Goal: Task Accomplishment & Management: Manage account settings

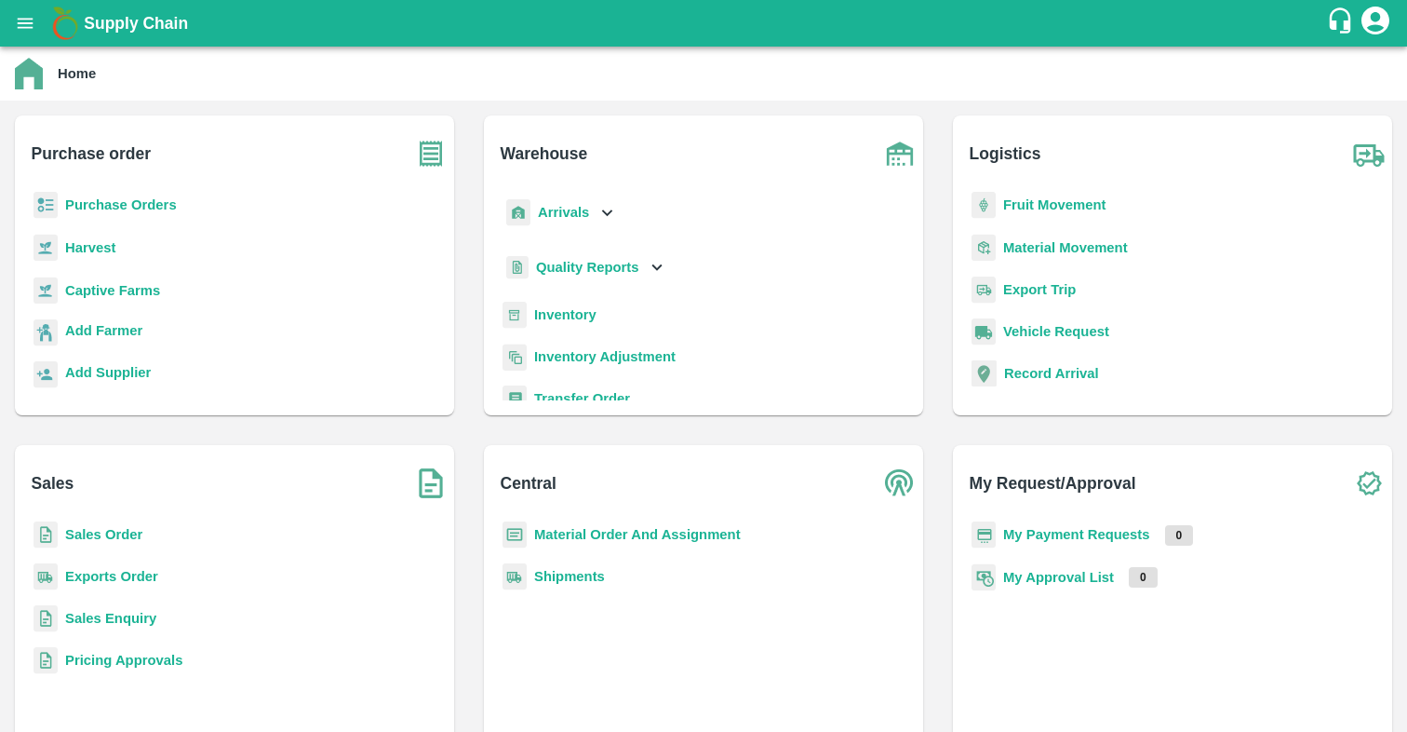
click at [1043, 578] on b "My Approval List" at bounding box center [1058, 577] width 111 height 15
click at [1038, 581] on b "My Approval List" at bounding box center [1058, 577] width 111 height 15
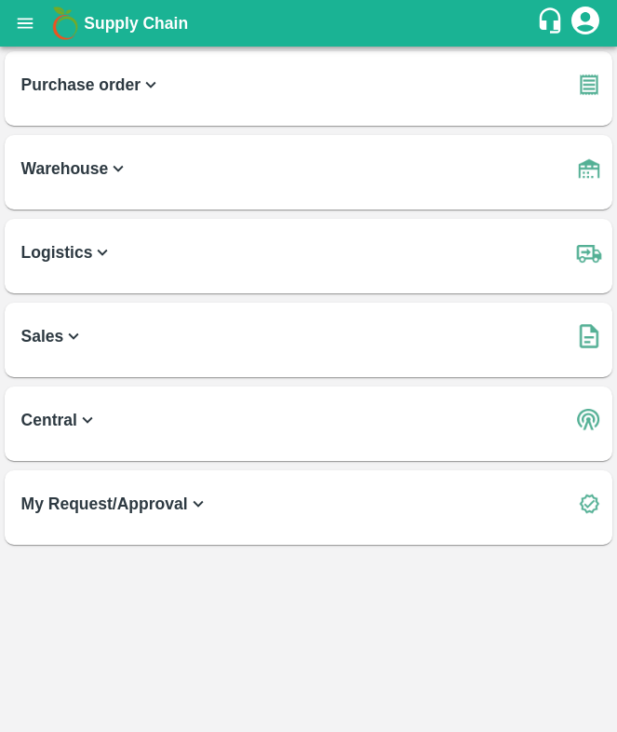
click at [101, 505] on b "My Request/Approval" at bounding box center [114, 504] width 187 height 26
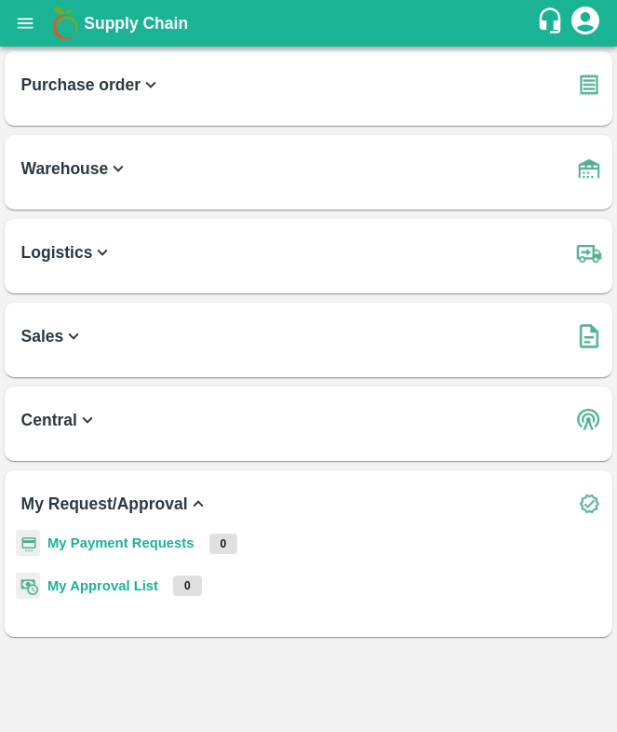
click at [122, 582] on b "My Approval List" at bounding box center [102, 585] width 111 height 15
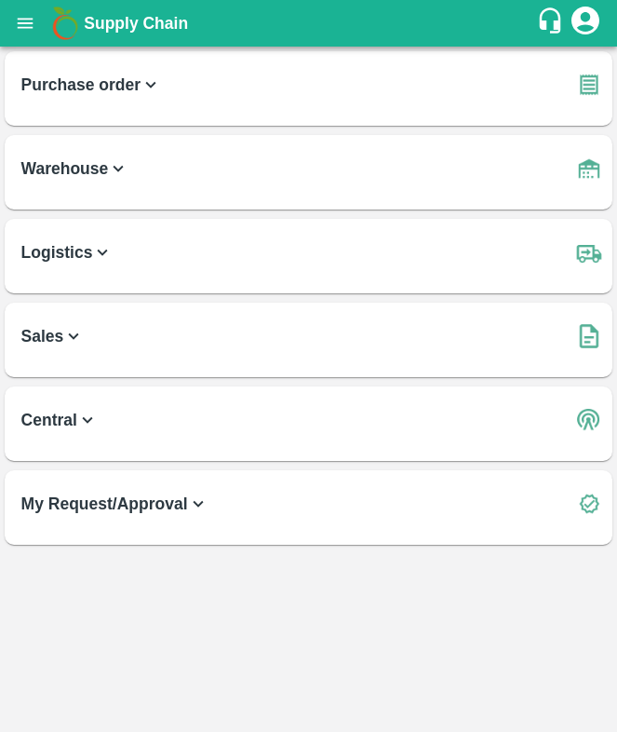
click at [150, 506] on b "My Request/Approval" at bounding box center [114, 504] width 187 height 26
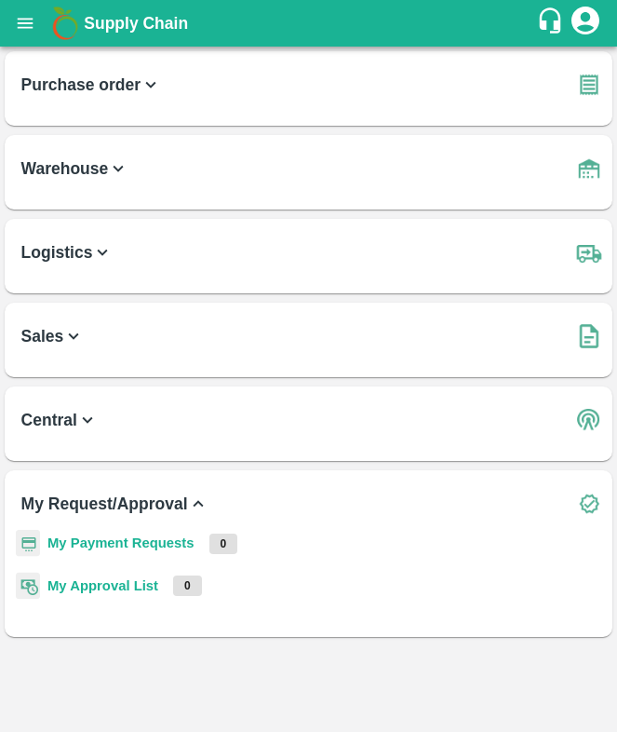
click at [191, 587] on p "0" at bounding box center [187, 585] width 29 height 20
click at [61, 587] on b "My Approval List" at bounding box center [102, 585] width 111 height 15
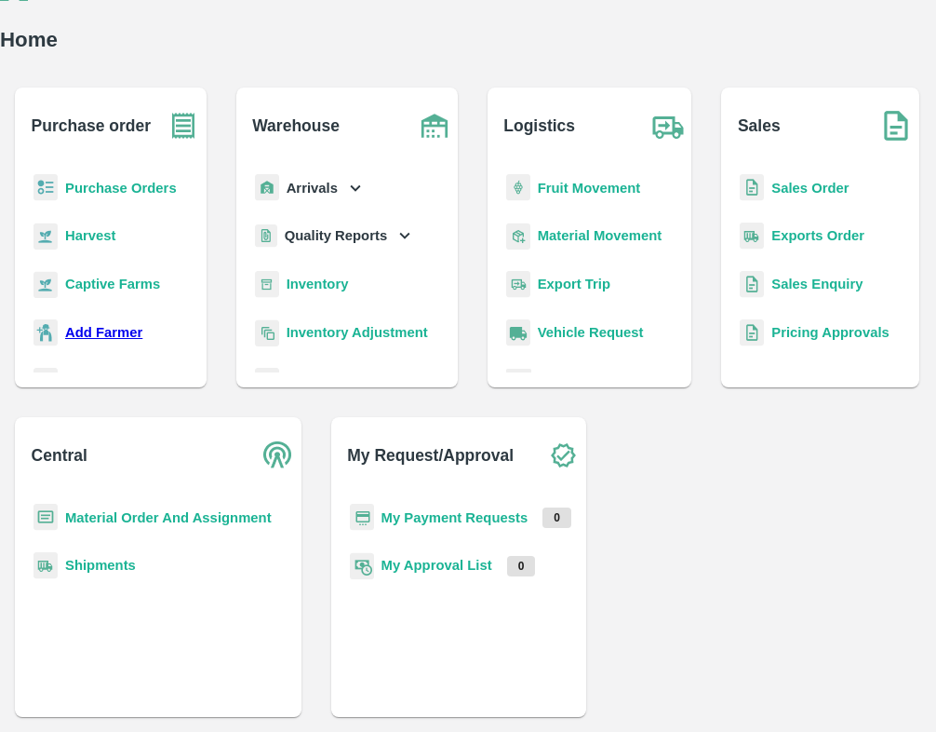
scroll to position [357, 0]
click at [492, 558] on b "My Approval List" at bounding box center [437, 565] width 111 height 15
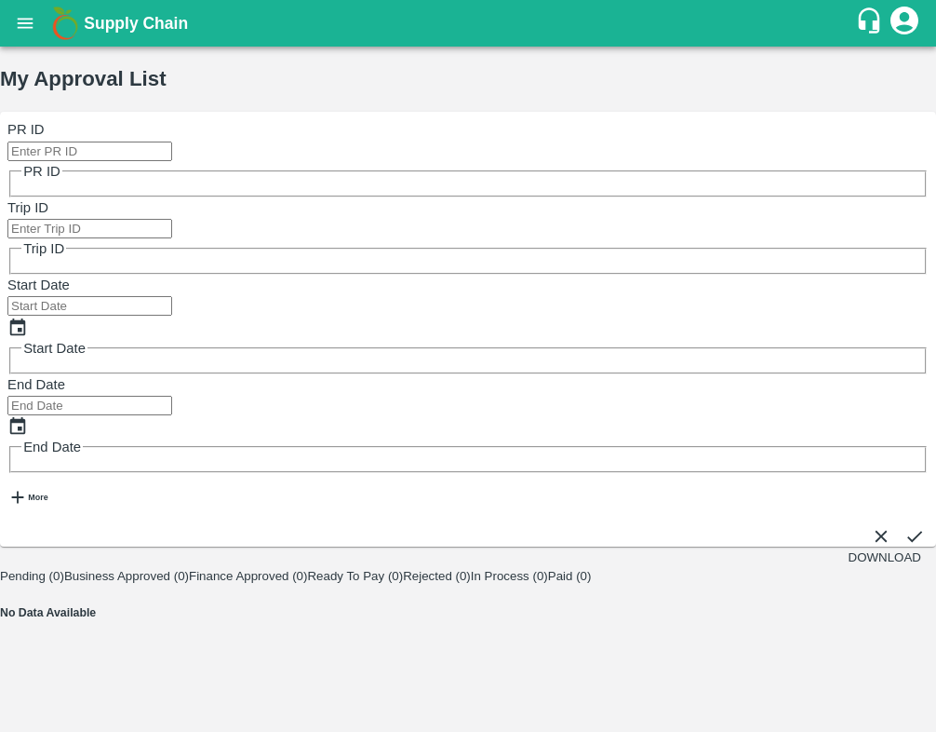
click at [24, 22] on icon "open drawer" at bounding box center [26, 23] width 16 height 10
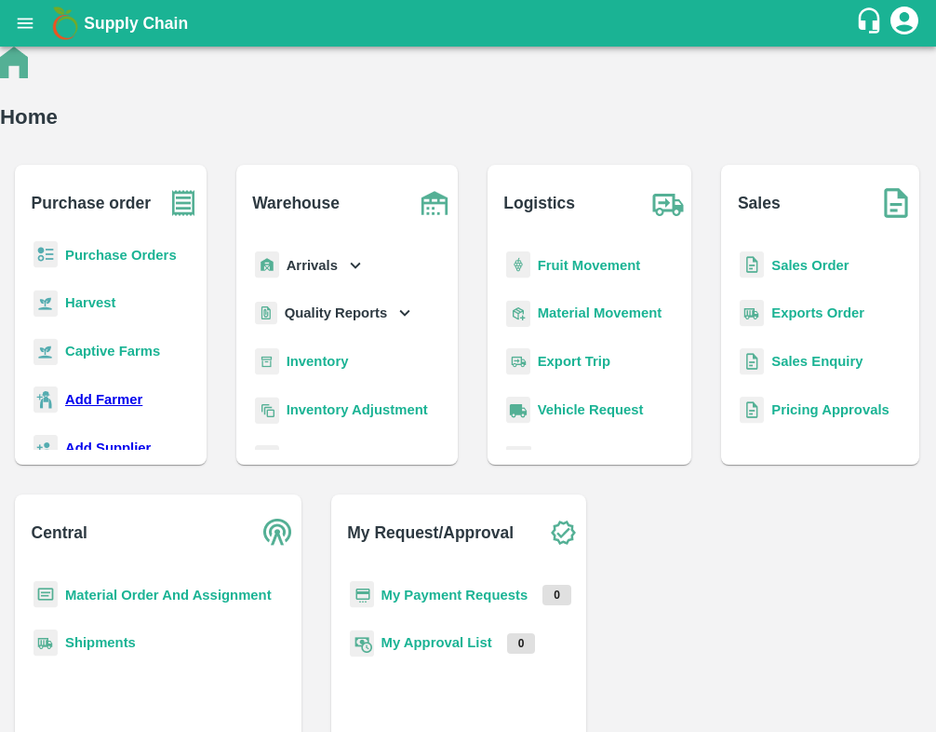
click at [616, 417] on b "Pricing Approvals" at bounding box center [830, 409] width 117 height 15
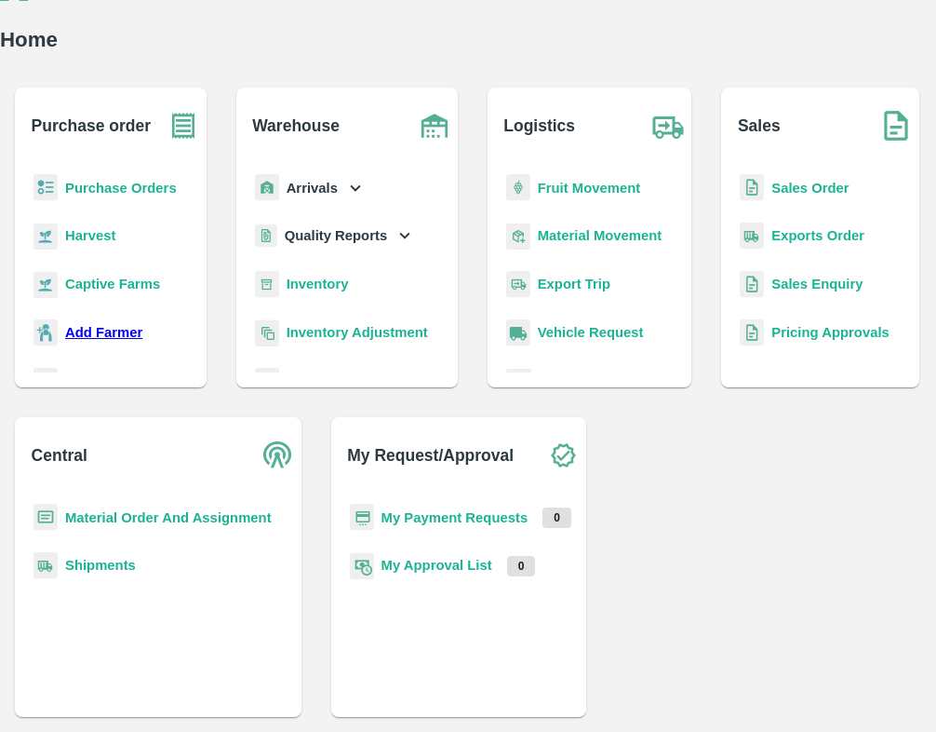
scroll to position [357, 0]
click at [492, 558] on b "My Approval List" at bounding box center [437, 565] width 111 height 15
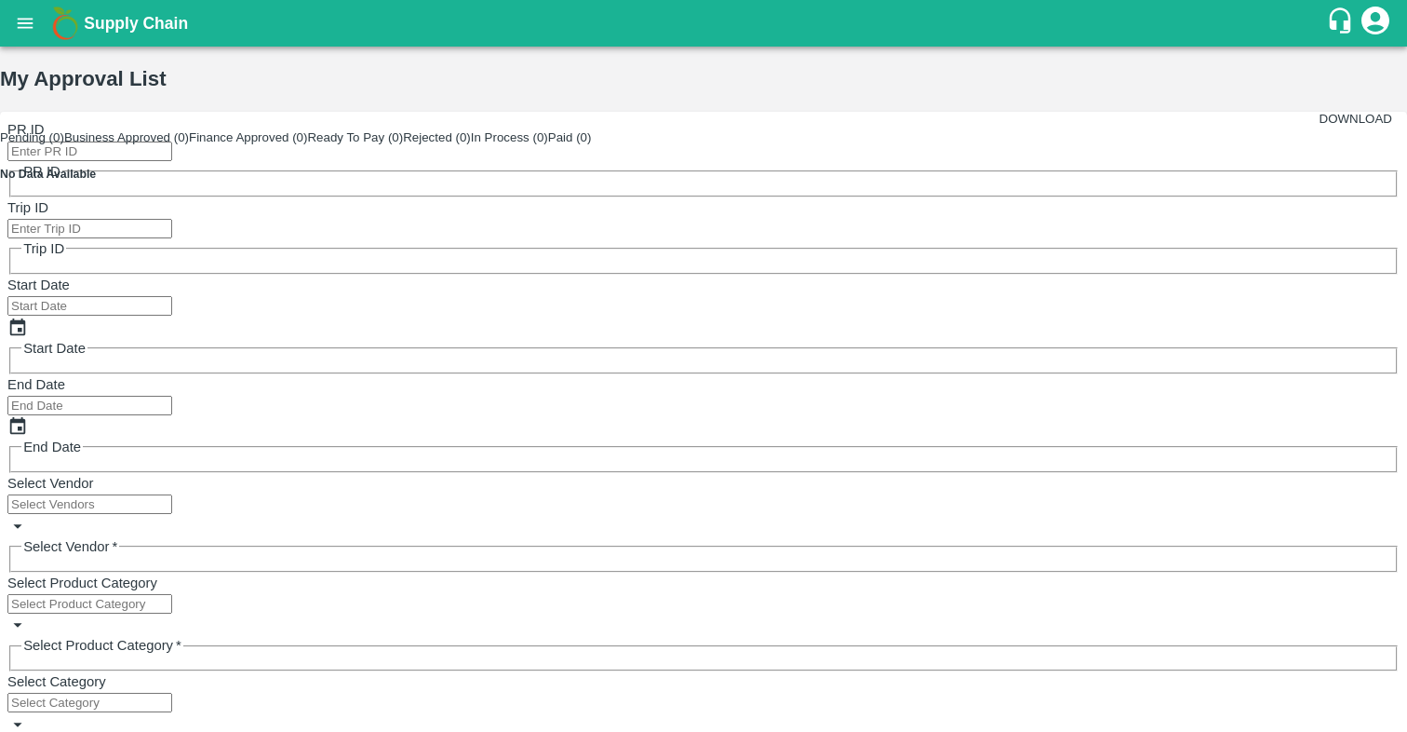
click at [19, 26] on icon "open drawer" at bounding box center [25, 23] width 20 height 20
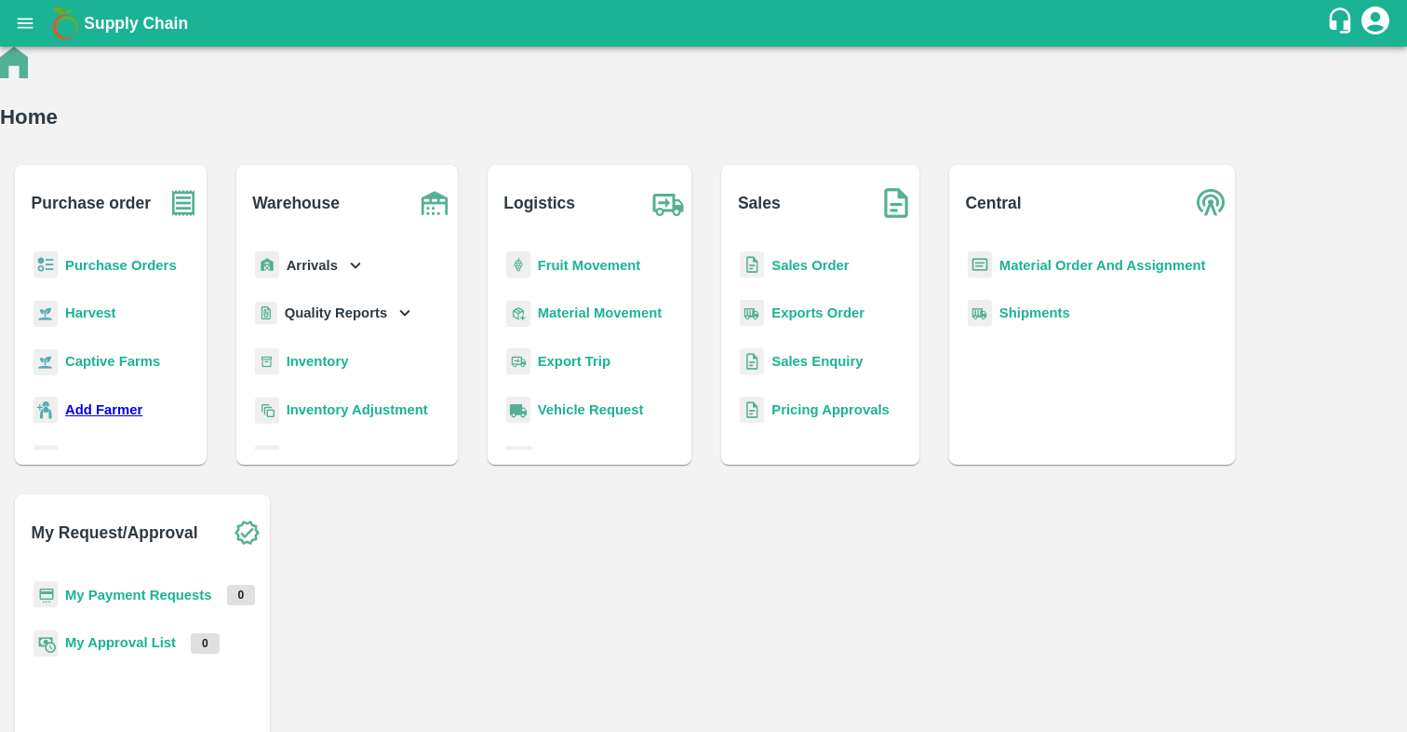
click at [176, 635] on b "My Approval List" at bounding box center [120, 642] width 111 height 15
